Goal: Task Accomplishment & Management: Complete application form

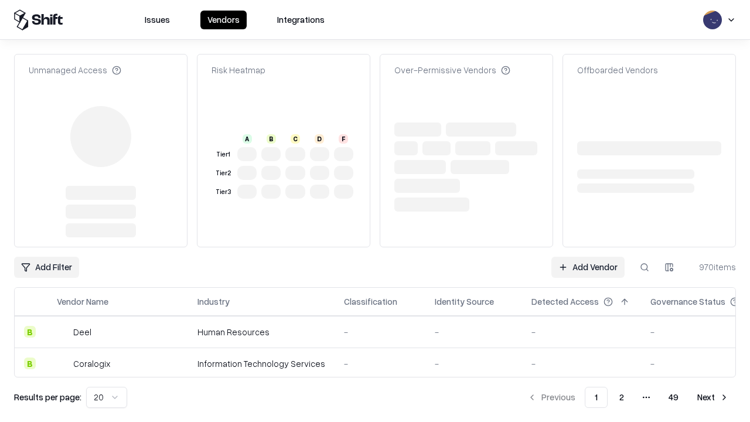
click at [587, 257] on link "Add Vendor" at bounding box center [587, 267] width 73 height 21
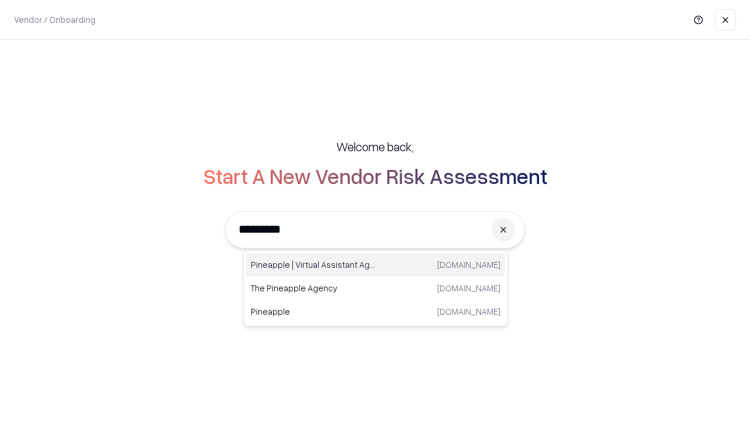
click at [375, 265] on div "Pineapple | Virtual Assistant Agency trypineapple.com" at bounding box center [375, 264] width 259 height 23
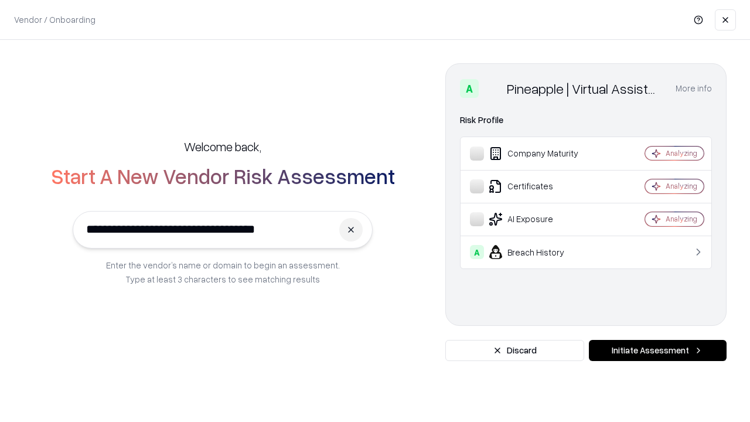
type input "**********"
click at [657, 350] on button "Initiate Assessment" at bounding box center [658, 350] width 138 height 21
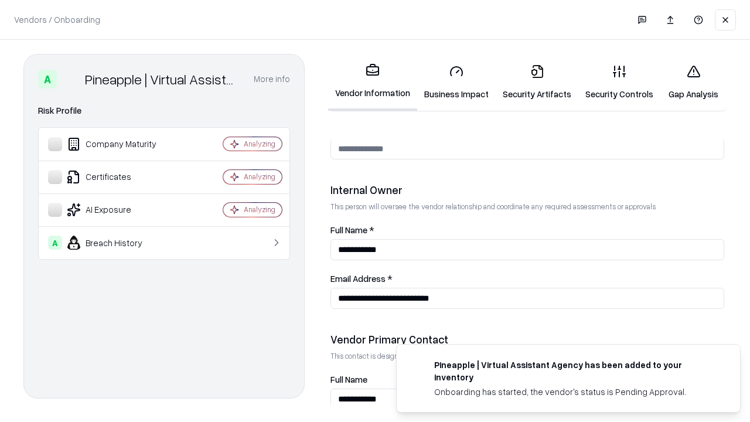
scroll to position [607, 0]
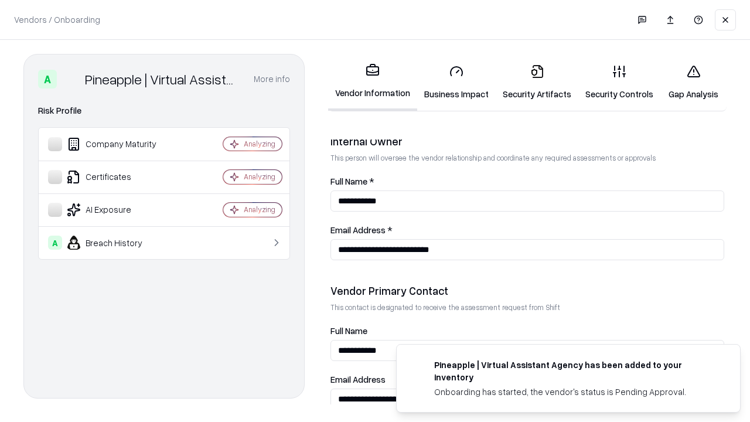
click at [537, 82] on link "Security Artifacts" at bounding box center [537, 82] width 83 height 54
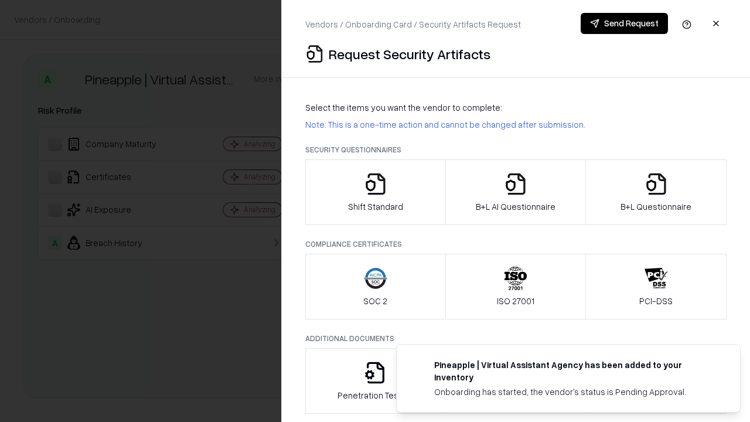
click at [655, 192] on icon "button" at bounding box center [655, 183] width 23 height 23
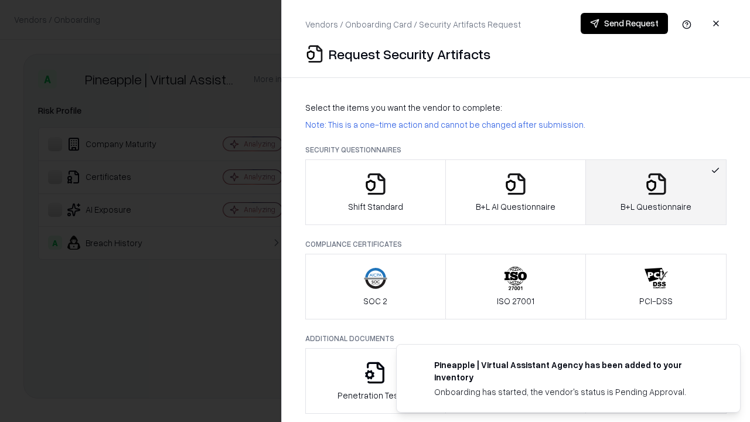
click at [515, 192] on icon "button" at bounding box center [515, 183] width 23 height 23
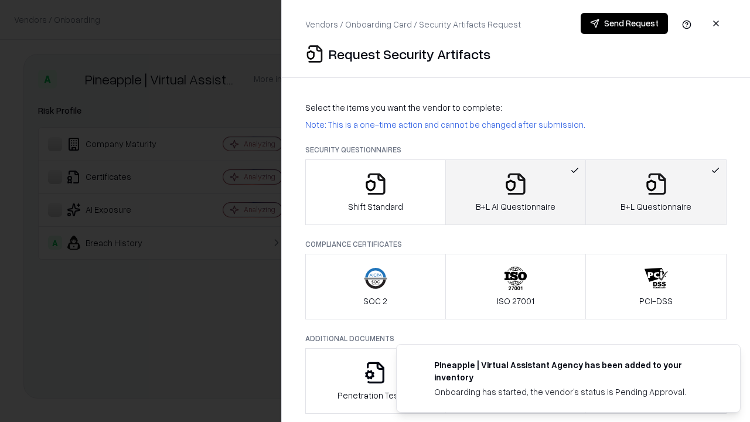
click at [624, 23] on button "Send Request" at bounding box center [623, 23] width 87 height 21
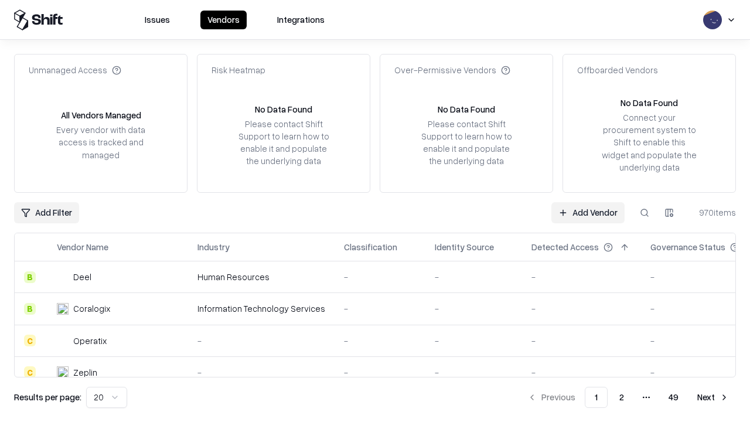
click at [644, 212] on button at bounding box center [644, 212] width 21 height 21
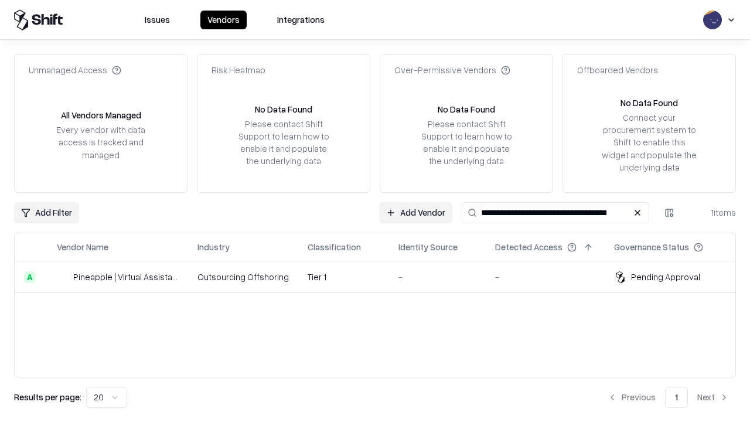
type input "**********"
click at [382, 276] on td "Tier 1" at bounding box center [343, 277] width 91 height 32
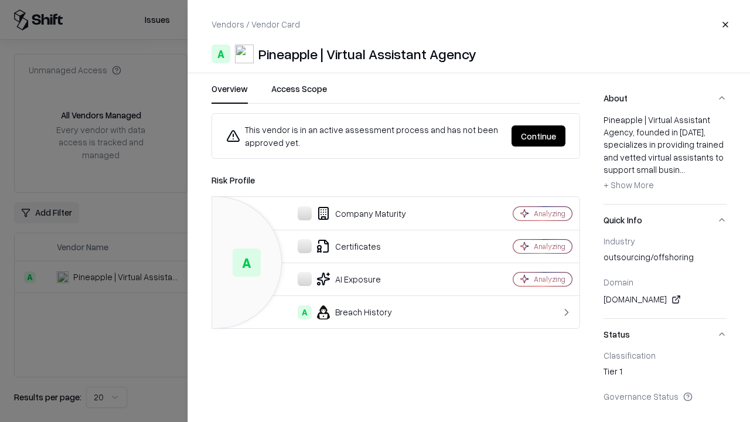
click at [538, 136] on button "Continue" at bounding box center [538, 135] width 54 height 21
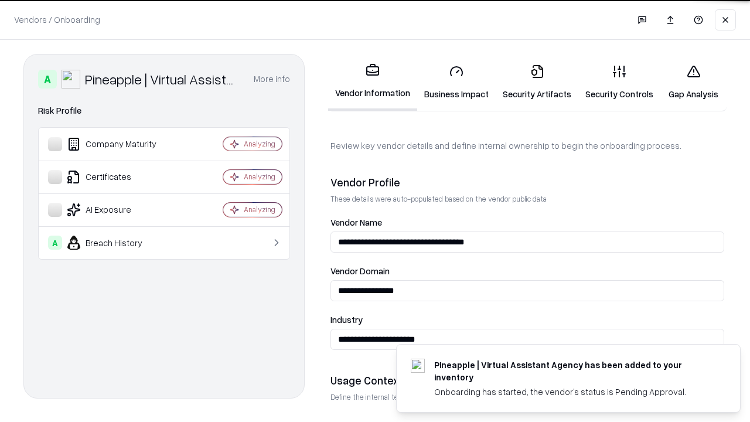
click at [537, 82] on link "Security Artifacts" at bounding box center [537, 82] width 83 height 54
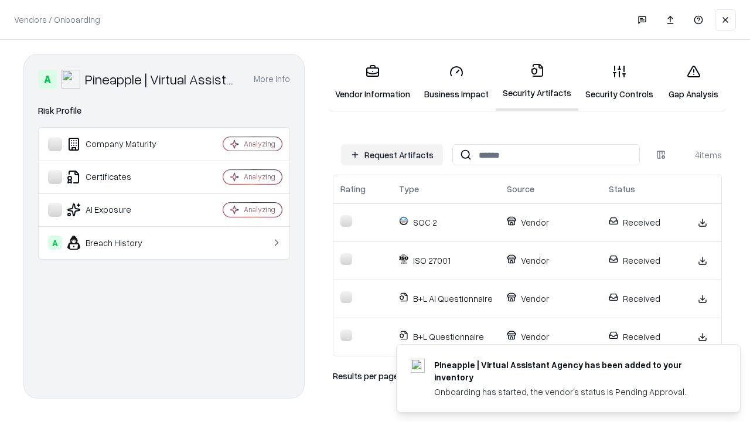
click at [693, 82] on link "Gap Analysis" at bounding box center [693, 82] width 66 height 54
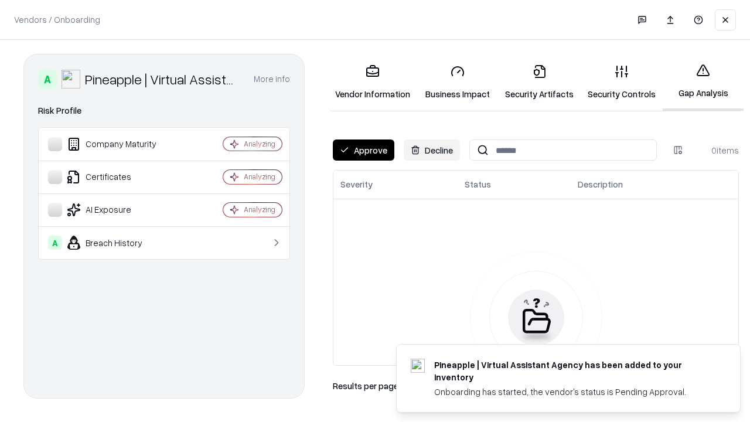
click at [363, 150] on button "Approve" at bounding box center [364, 149] width 62 height 21
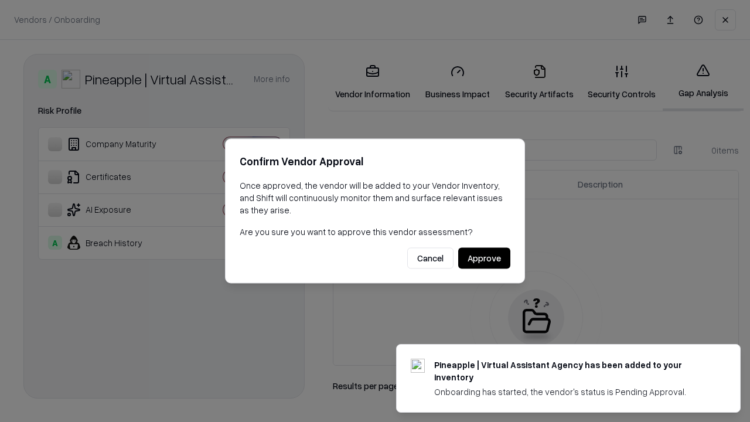
click at [484, 258] on button "Approve" at bounding box center [484, 258] width 52 height 21
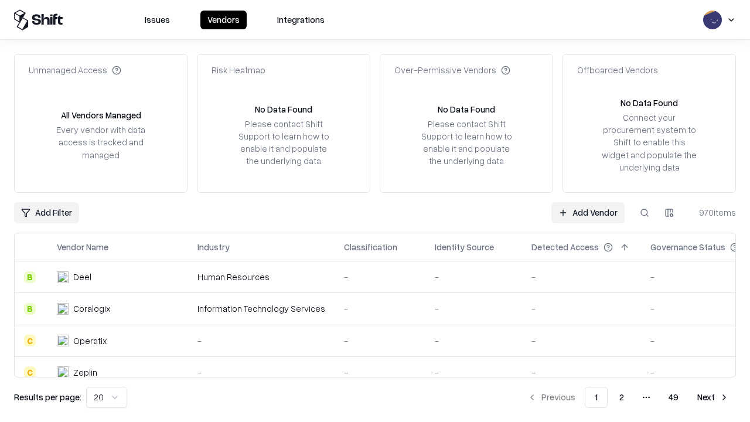
type input "**********"
click at [587, 212] on link "Add Vendor" at bounding box center [587, 212] width 73 height 21
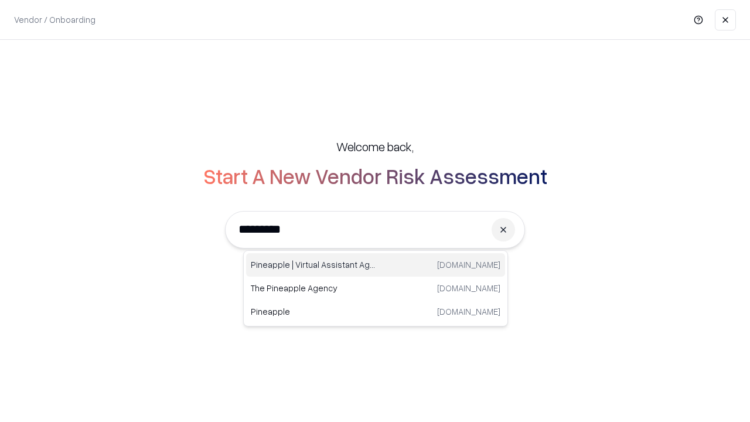
click at [375, 265] on div "Pineapple | Virtual Assistant Agency [DOMAIN_NAME]" at bounding box center [375, 264] width 259 height 23
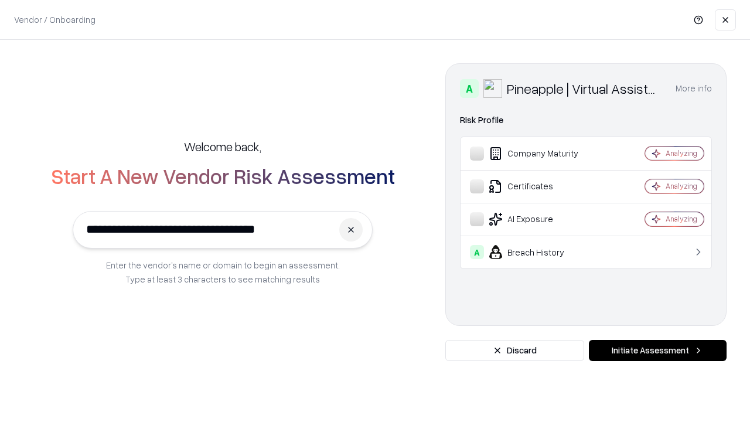
type input "**********"
click at [657, 350] on button "Initiate Assessment" at bounding box center [658, 350] width 138 height 21
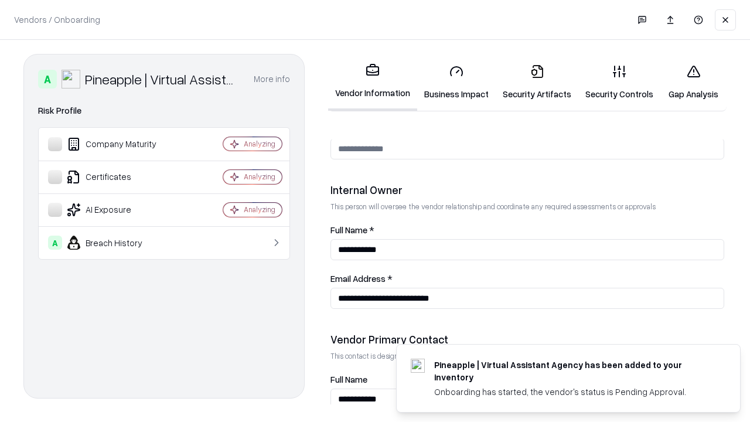
scroll to position [607, 0]
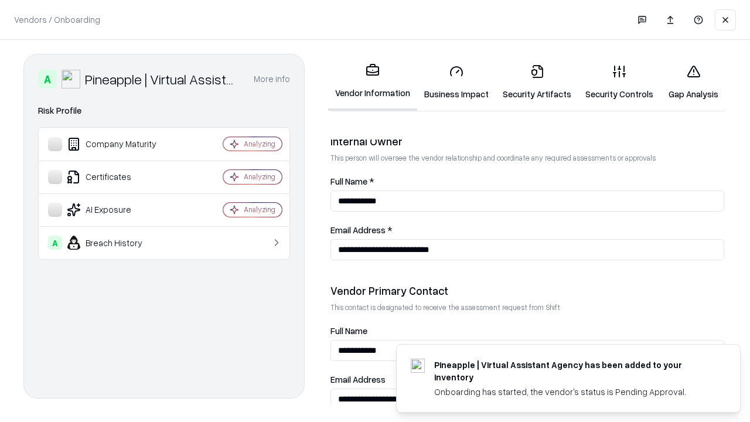
click at [693, 82] on link "Gap Analysis" at bounding box center [693, 82] width 66 height 54
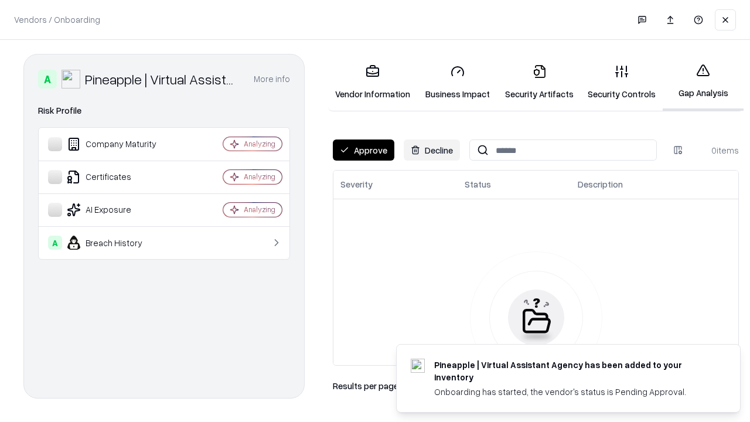
click at [363, 150] on button "Approve" at bounding box center [364, 149] width 62 height 21
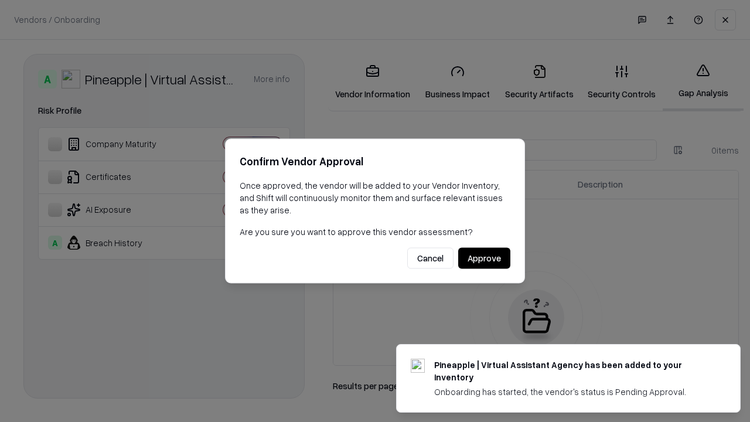
click at [484, 258] on button "Approve" at bounding box center [484, 258] width 52 height 21
